Goal: Information Seeking & Learning: Check status

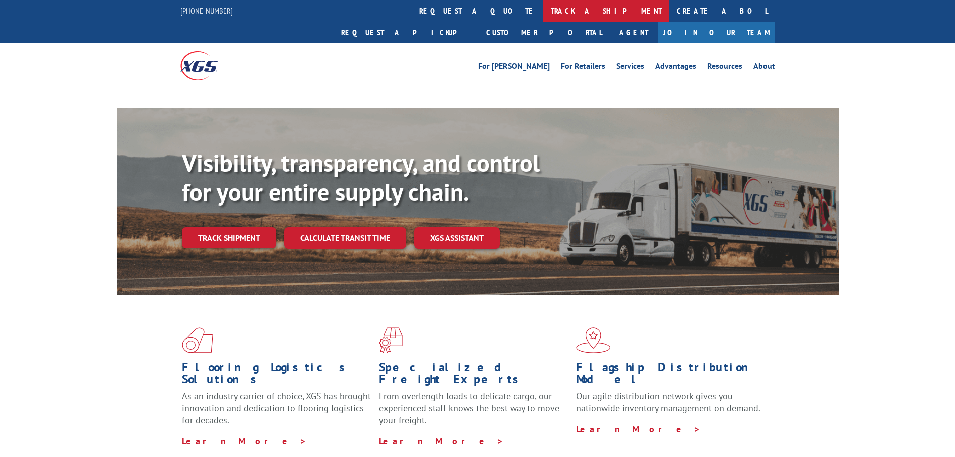
click at [543, 9] on link "track a shipment" at bounding box center [606, 11] width 126 height 22
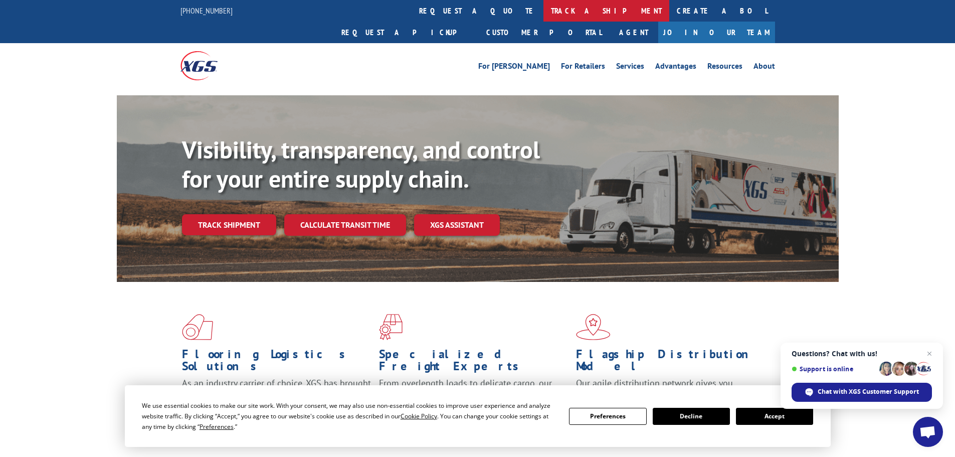
click at [543, 11] on link "track a shipment" at bounding box center [606, 11] width 126 height 22
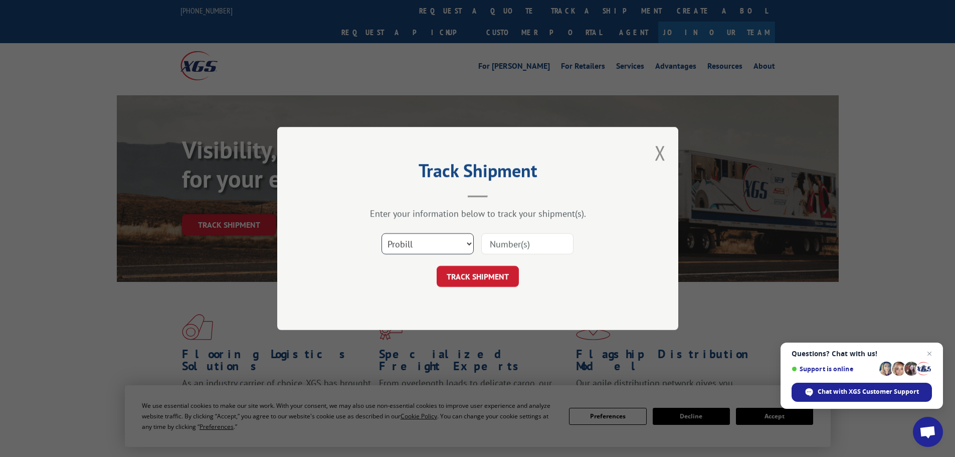
drag, startPoint x: 402, startPoint y: 235, endPoint x: 410, endPoint y: 253, distance: 20.2
click at [402, 235] on select "Select category... Probill BOL PO" at bounding box center [427, 243] width 92 height 21
select select "bol"
click at [381, 233] on select "Select category... Probill BOL PO" at bounding box center [427, 243] width 92 height 21
click at [599, 236] on div "Select category... Probill BOL PO" at bounding box center [477, 243] width 301 height 33
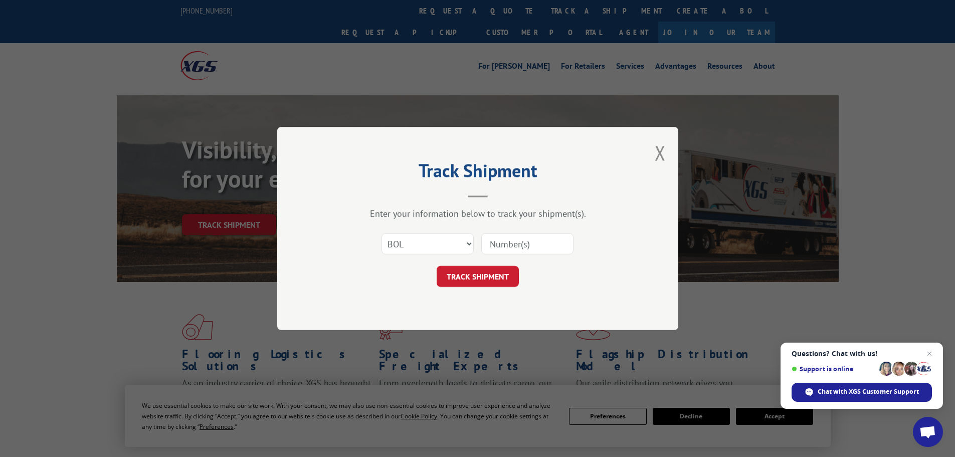
click at [554, 239] on input at bounding box center [527, 243] width 92 height 21
type input "14793272"
click button "TRACK SHIPMENT" at bounding box center [478, 276] width 82 height 21
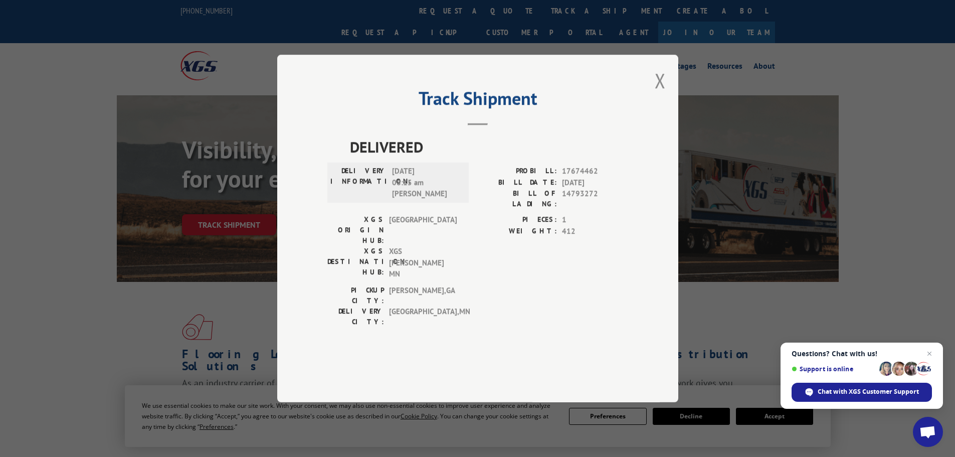
click at [421, 199] on span "[DATE] 08:15 am [PERSON_NAME]" at bounding box center [426, 182] width 68 height 34
click at [457, 199] on span "[DATE] 08:15 am [PERSON_NAME]" at bounding box center [426, 182] width 68 height 34
click at [657, 94] on button "Close modal" at bounding box center [660, 80] width 11 height 27
